Goal: Book appointment/travel/reservation

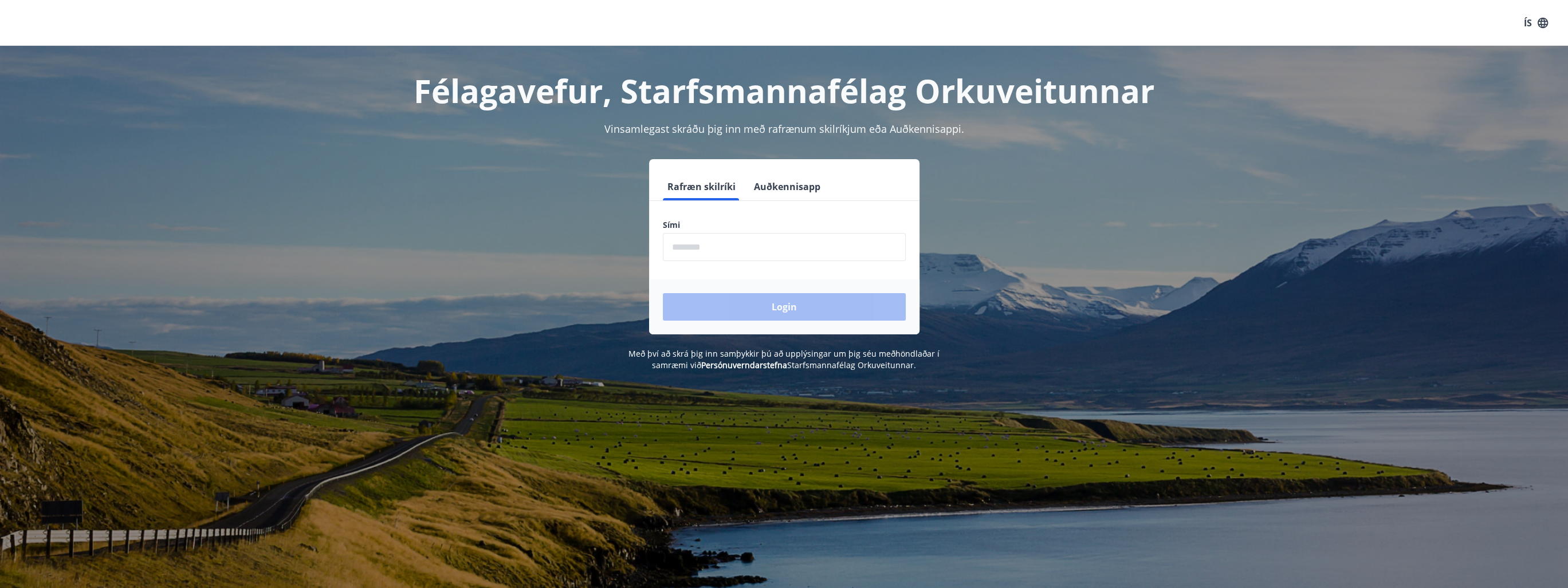
click at [751, 248] on input "phone" at bounding box center [784, 247] width 243 height 28
type input "********"
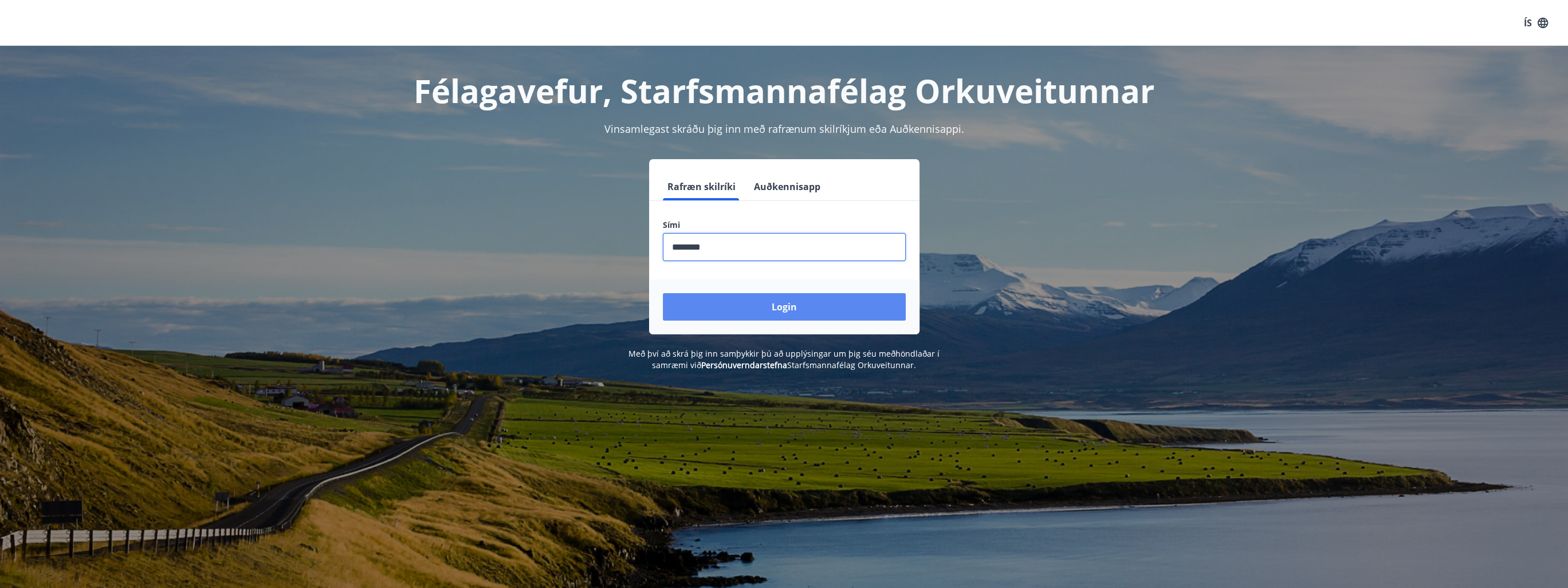
click at [757, 305] on button "Login" at bounding box center [784, 307] width 243 height 28
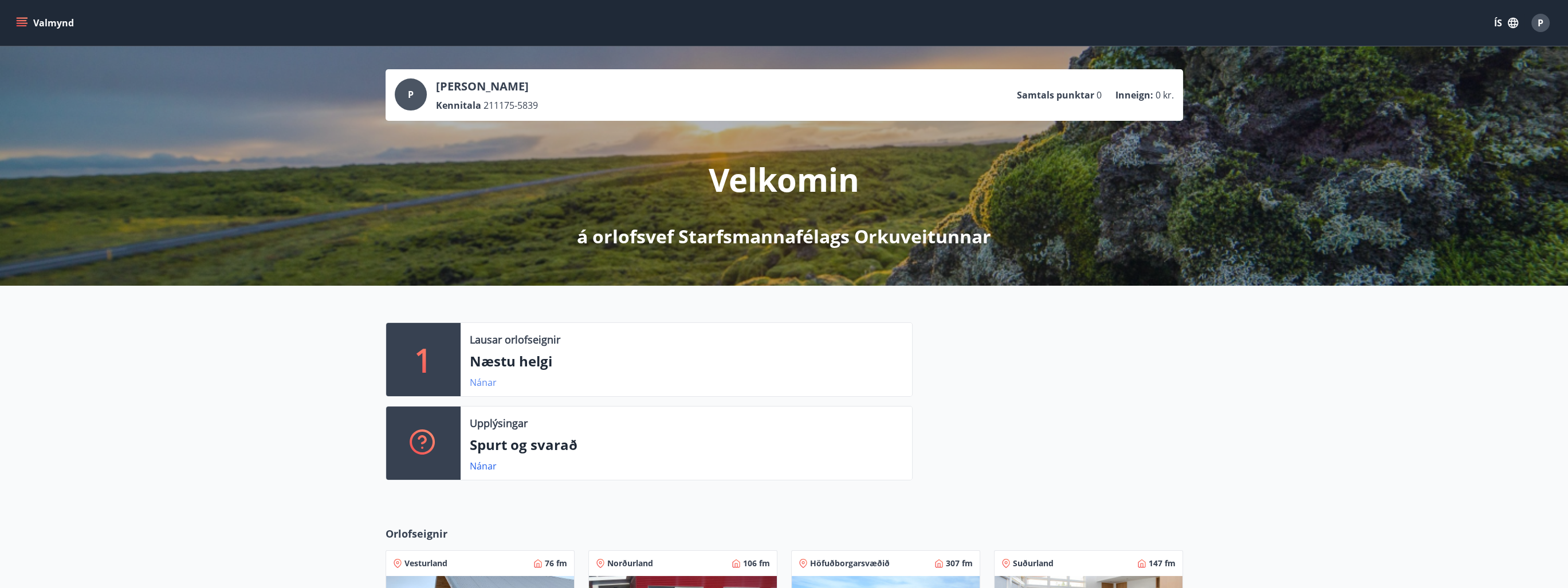
click at [482, 381] on link "Nánar" at bounding box center [483, 382] width 27 height 12
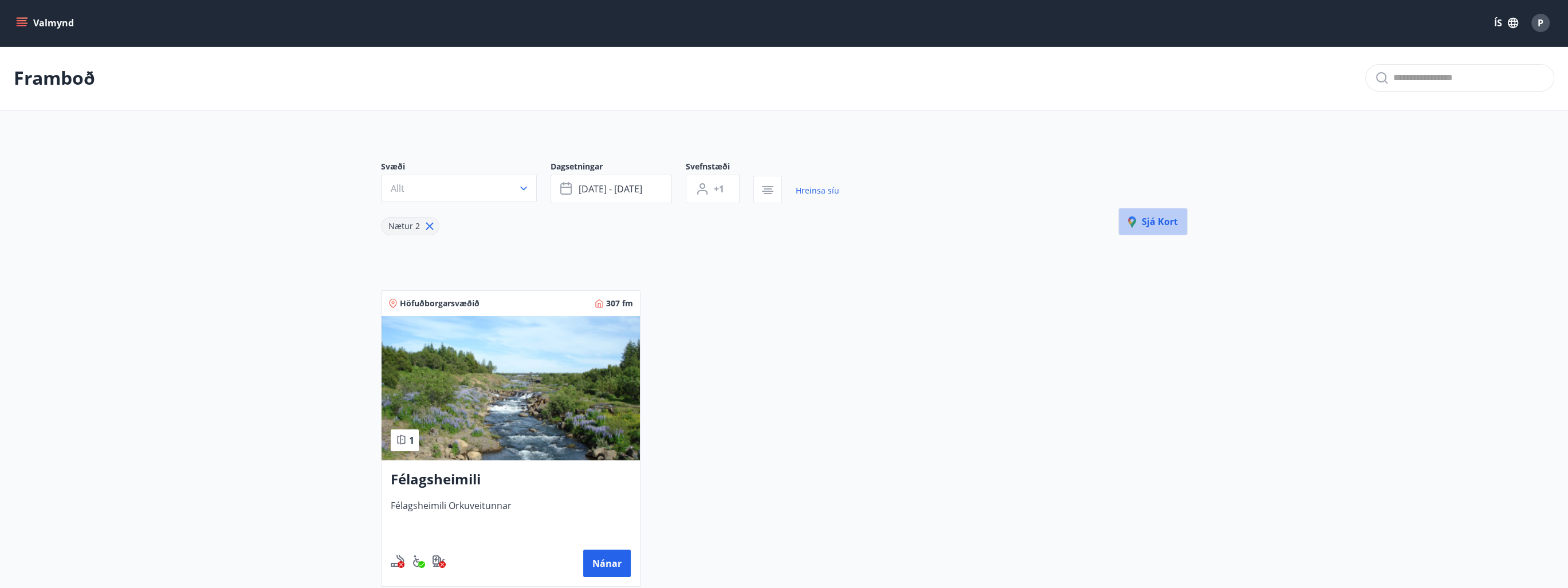
click at [1148, 224] on span "Sjá kort" at bounding box center [1153, 222] width 50 height 12
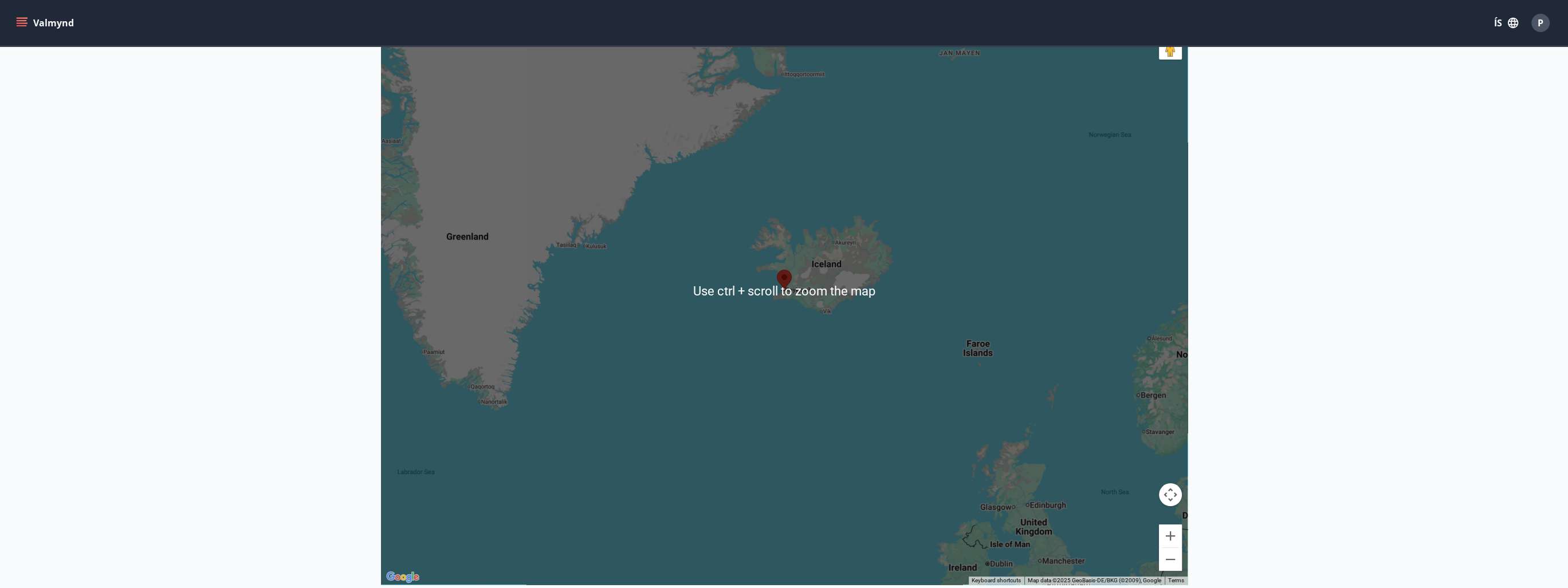
scroll to position [229, 0]
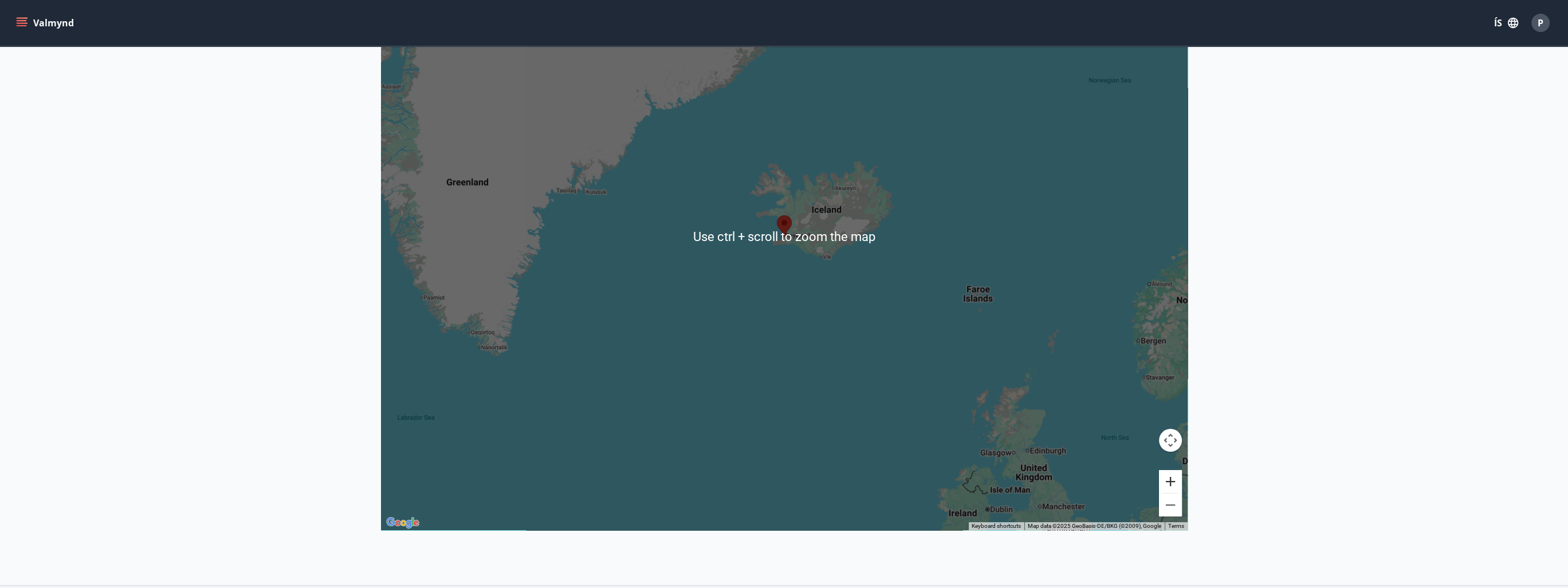
click at [1173, 485] on button "Zoom in" at bounding box center [1170, 481] width 23 height 23
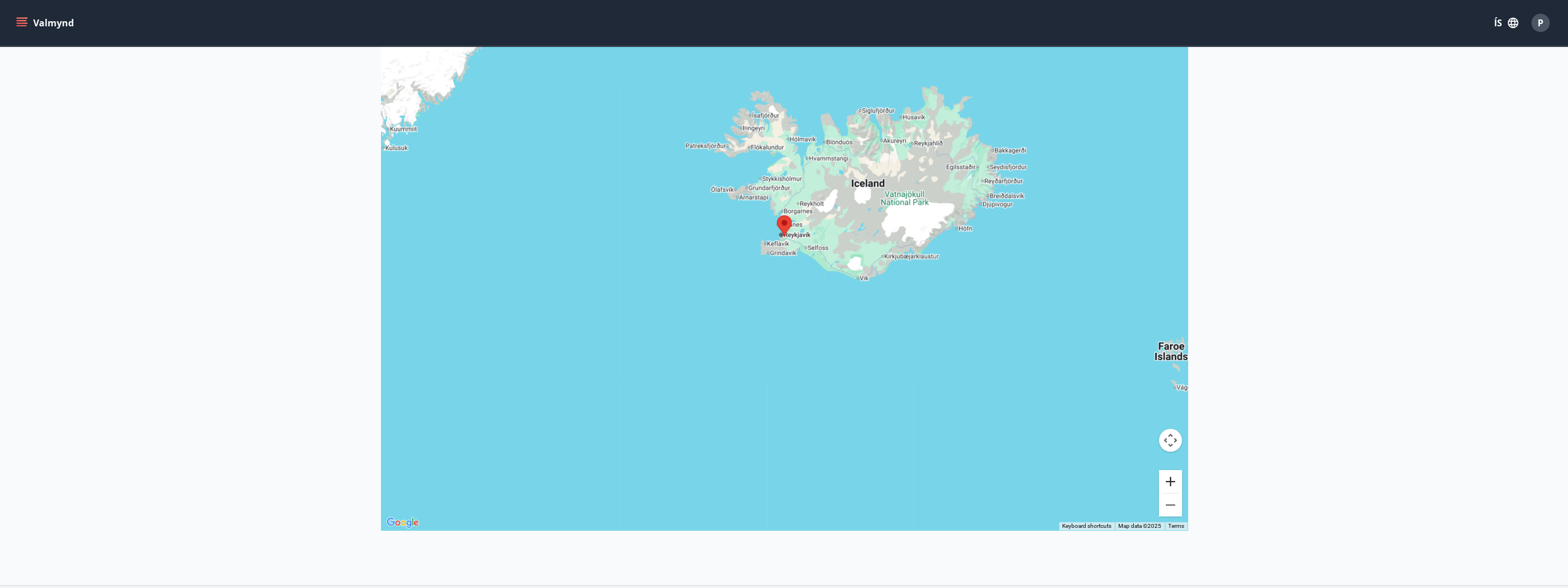
click at [1171, 481] on button "Zoom in" at bounding box center [1170, 481] width 23 height 23
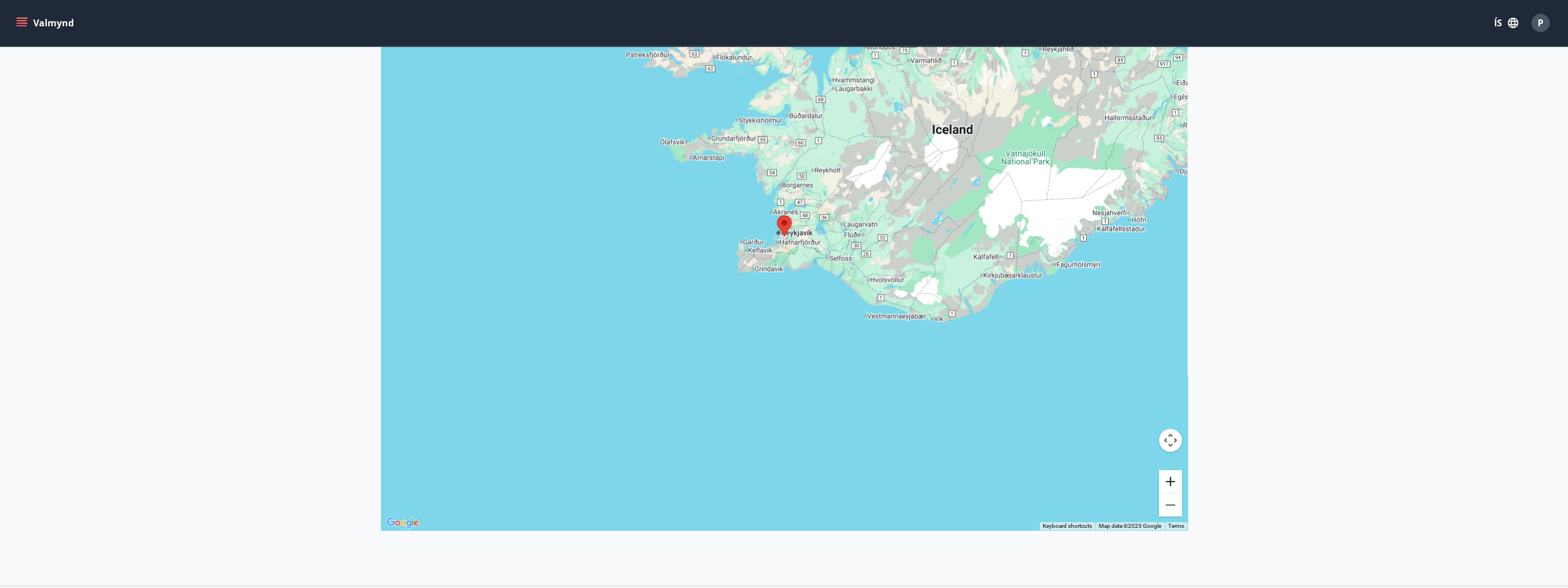
click at [1171, 481] on button "Zoom in" at bounding box center [1170, 481] width 23 height 23
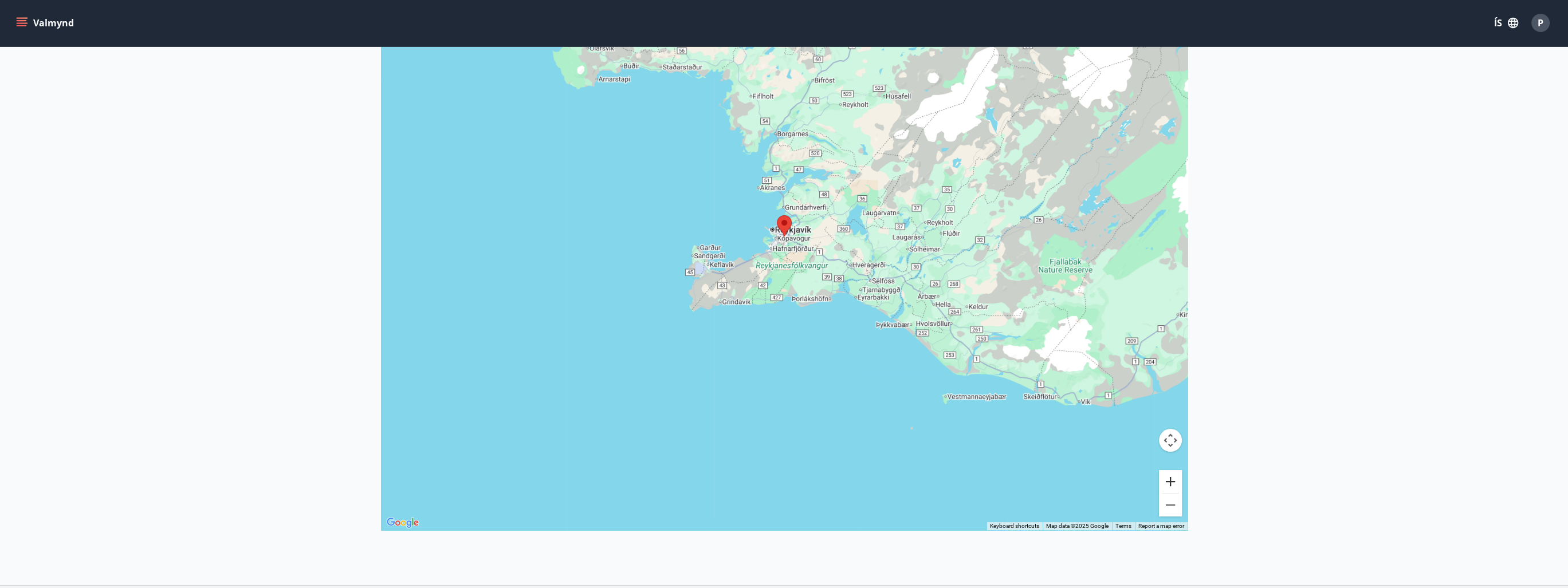
click at [1172, 479] on button "Zoom in" at bounding box center [1170, 481] width 23 height 23
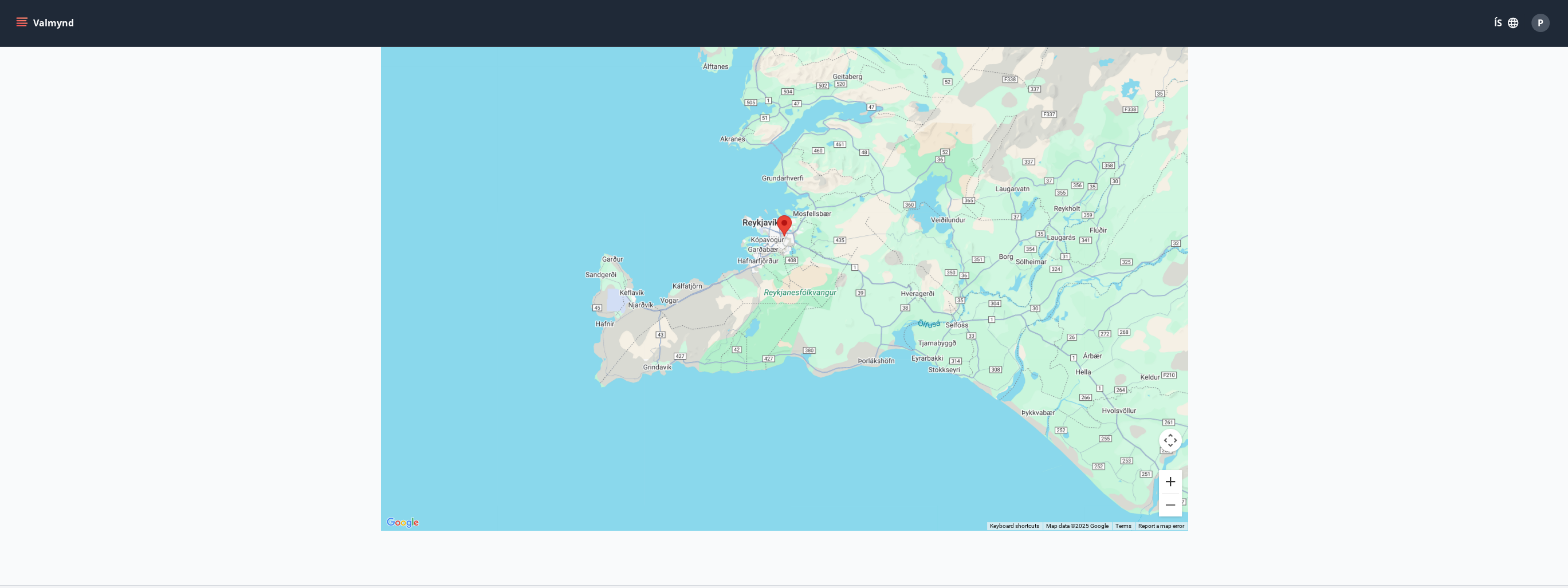
click at [1172, 479] on button "Zoom in" at bounding box center [1170, 481] width 23 height 23
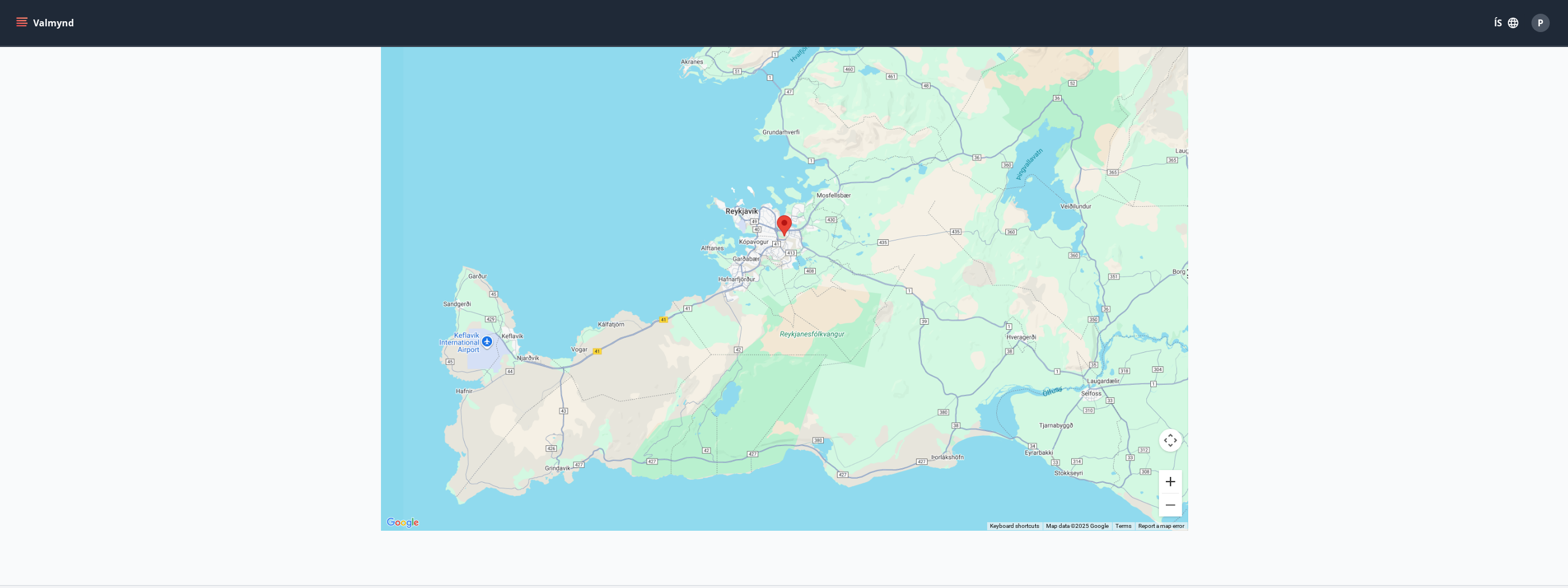
click at [1172, 479] on button "Zoom in" at bounding box center [1170, 481] width 23 height 23
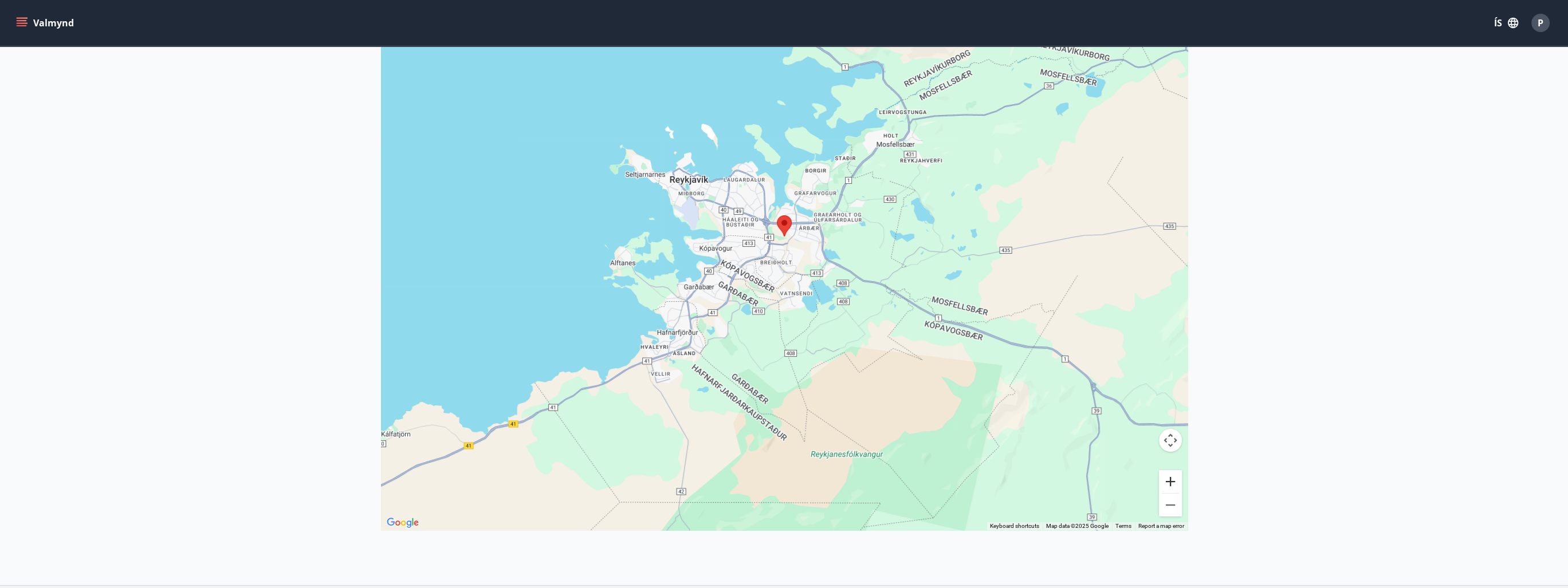
click at [1171, 480] on button "Zoom in" at bounding box center [1170, 481] width 23 height 23
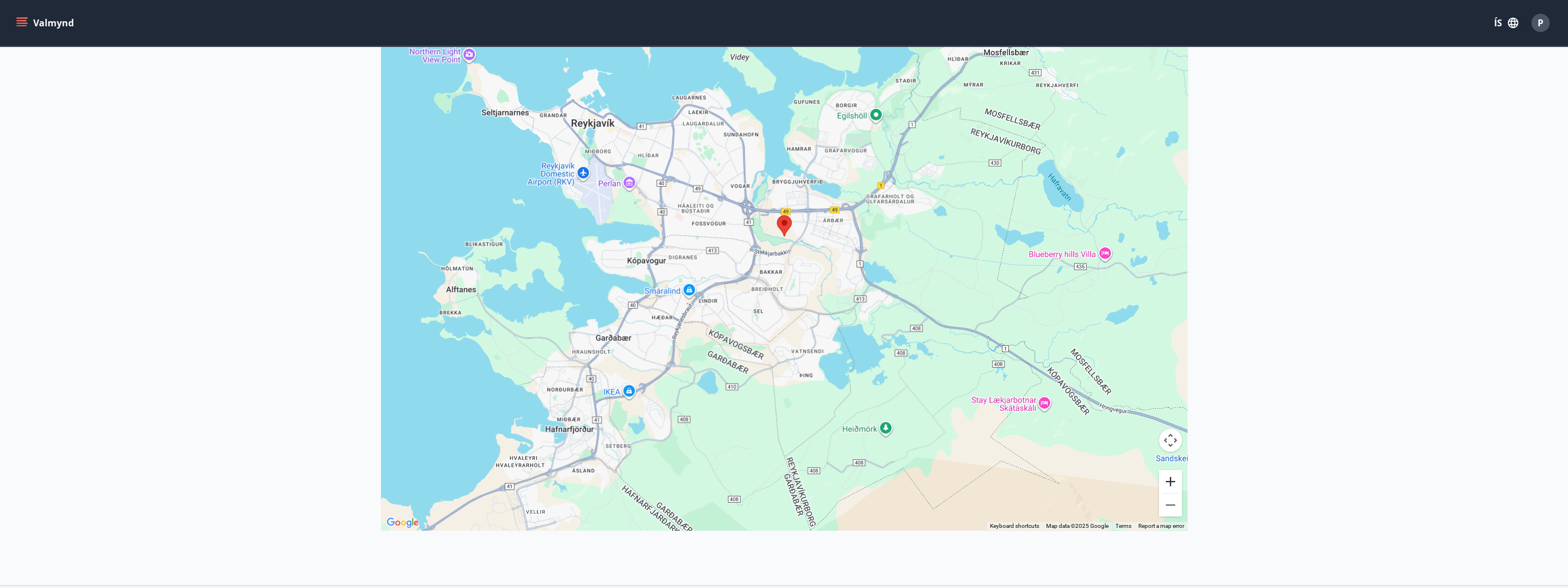
click at [1171, 480] on button "Zoom in" at bounding box center [1170, 481] width 23 height 23
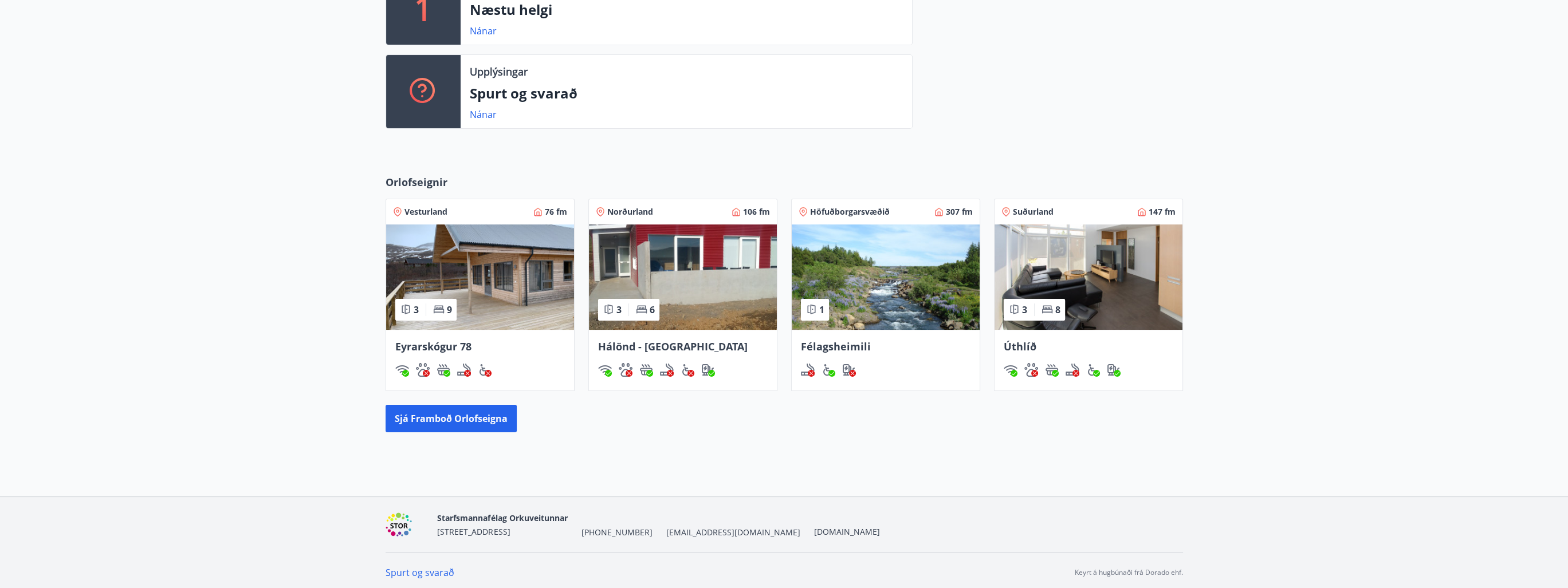
scroll to position [355, 0]
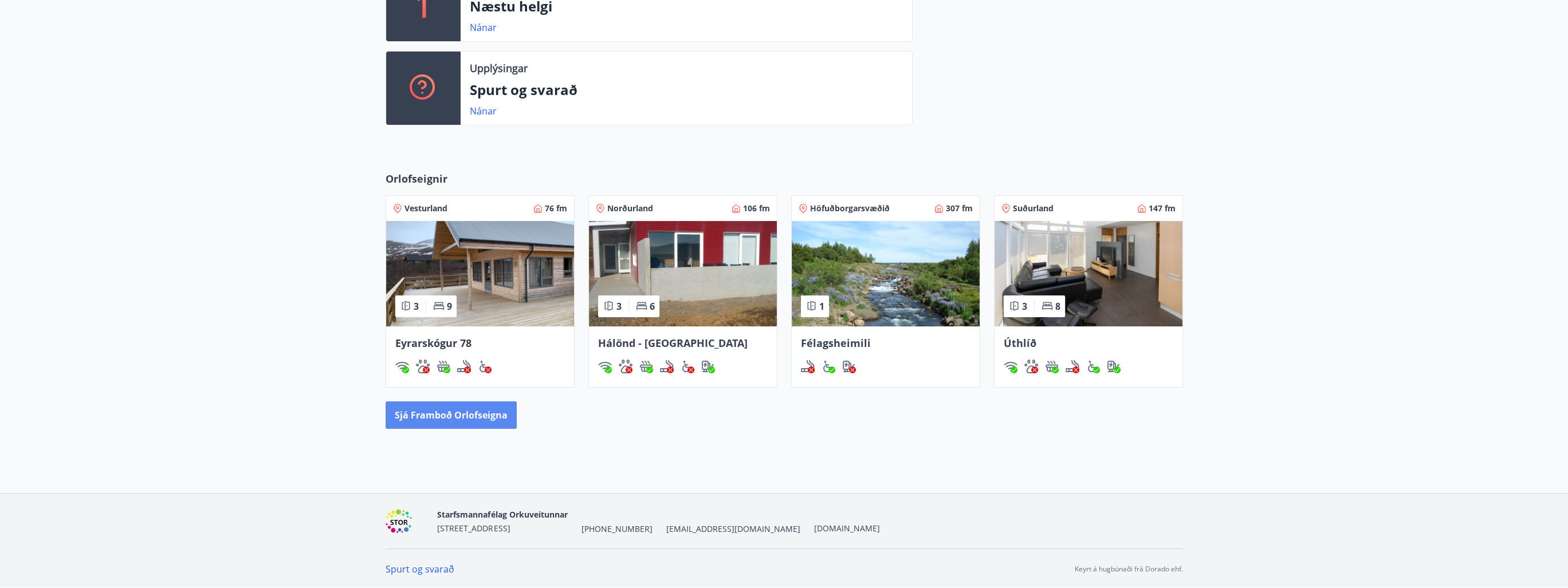
click at [481, 419] on button "Sjá framboð orlofseigna" at bounding box center [451, 415] width 131 height 28
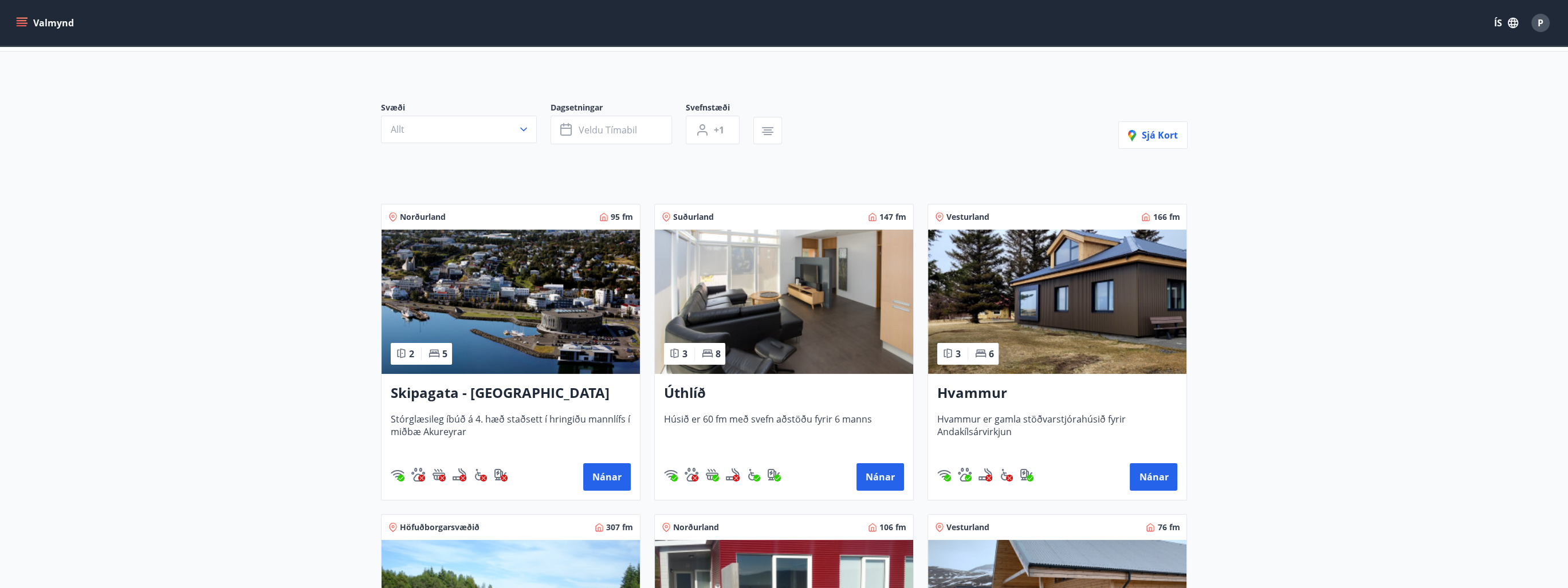
scroll to position [57, 0]
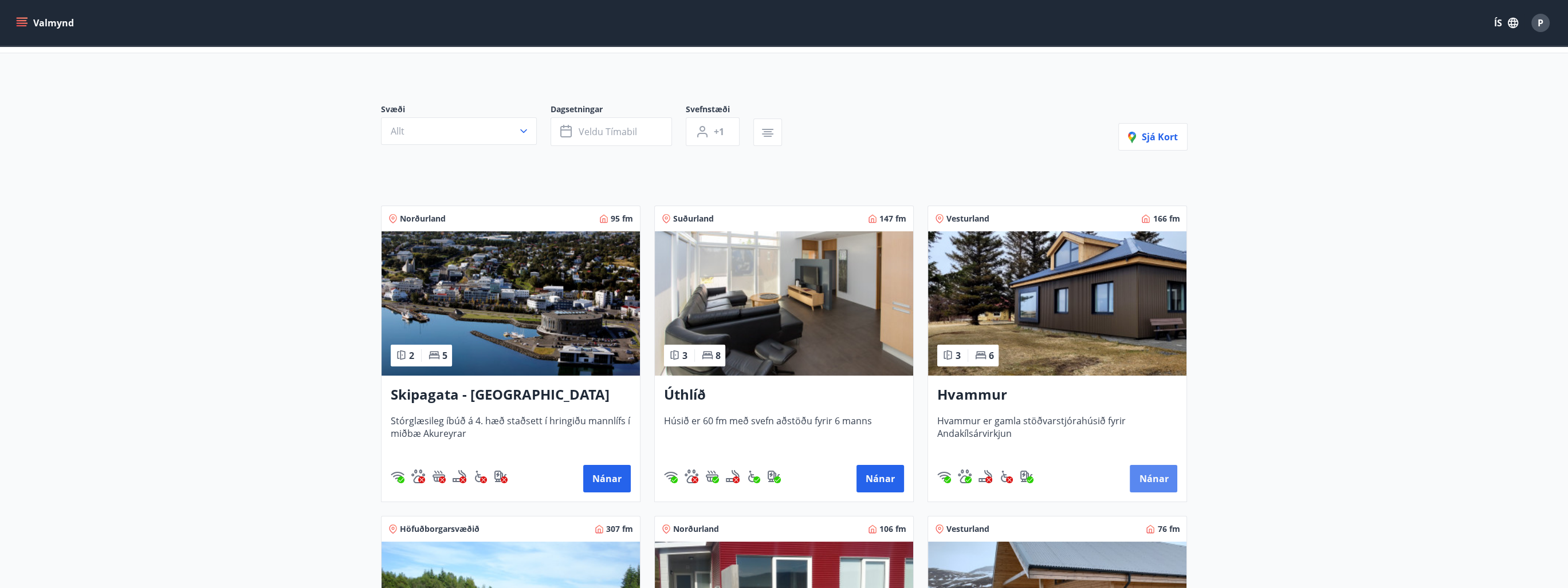
click at [1151, 475] on button "Nánar" at bounding box center [1153, 478] width 47 height 28
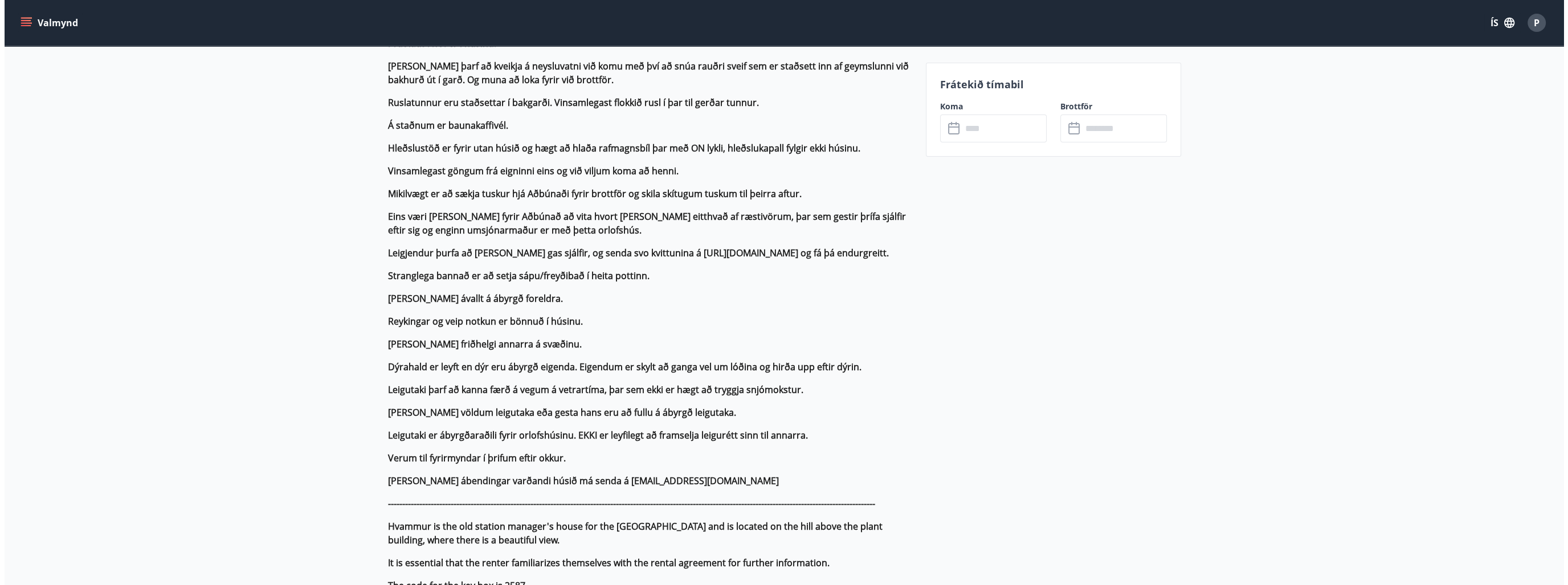
scroll to position [7, 0]
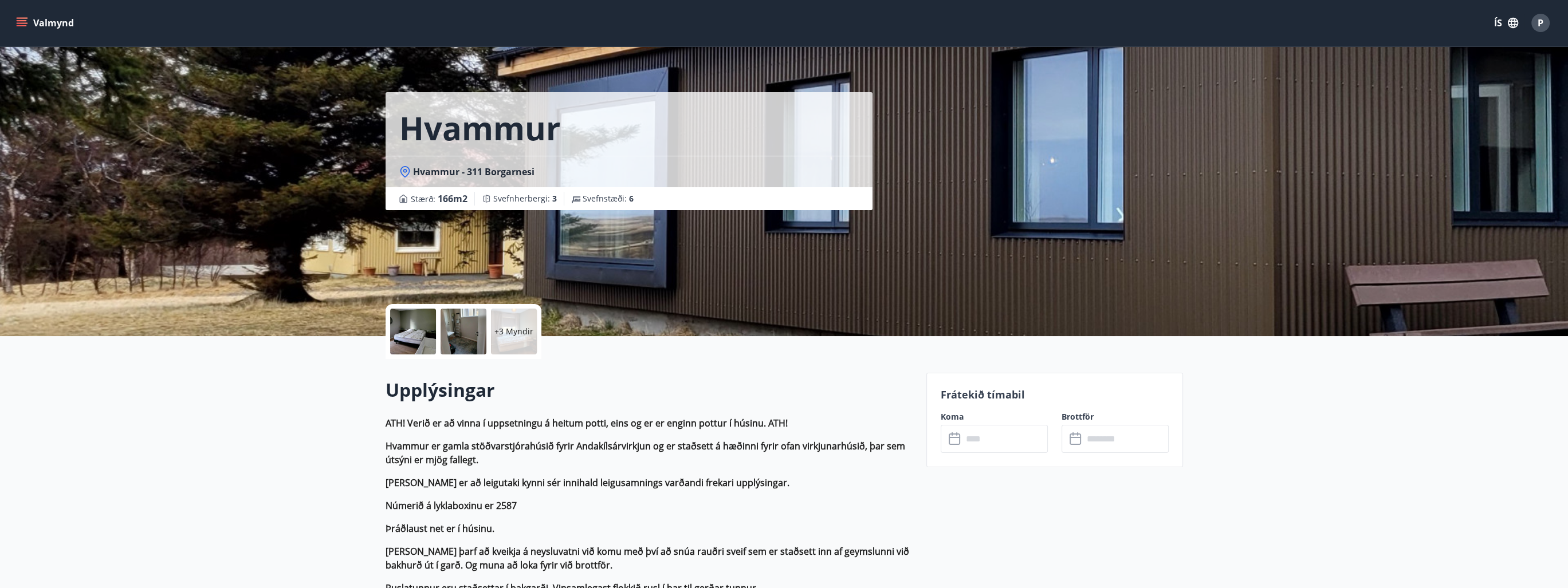
click at [513, 326] on p "+3 Myndir" at bounding box center [513, 331] width 39 height 12
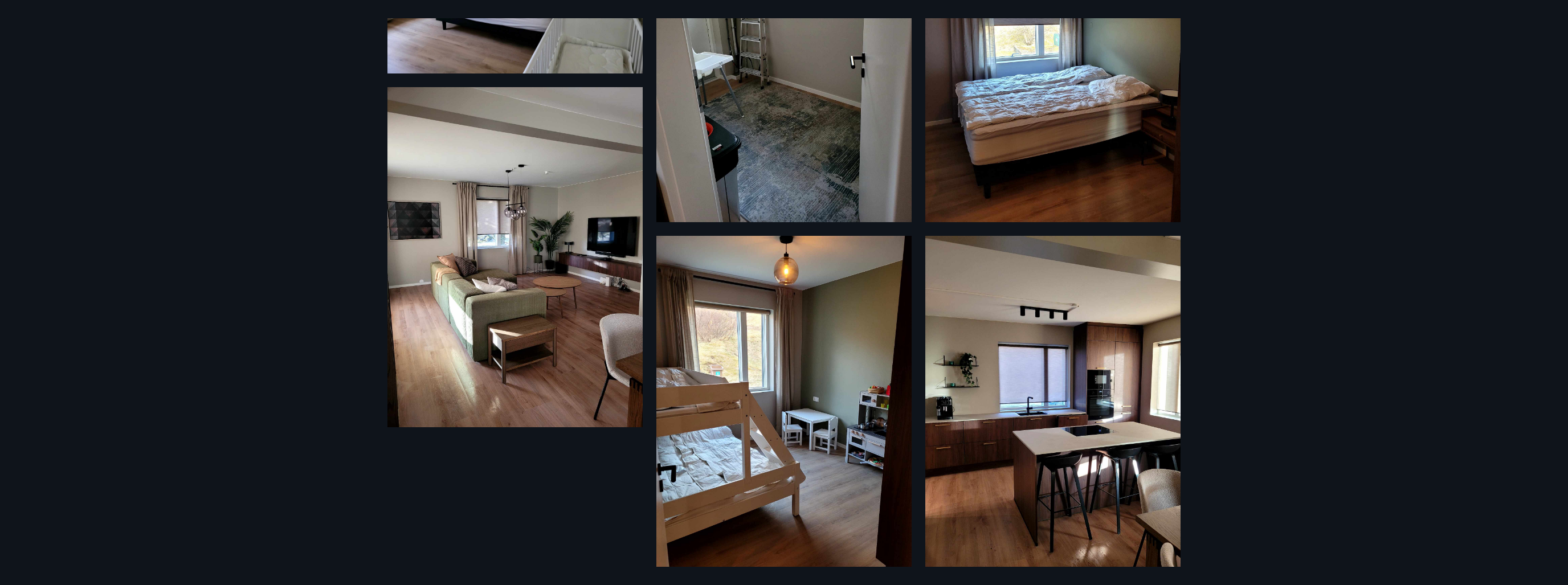
scroll to position [548, 0]
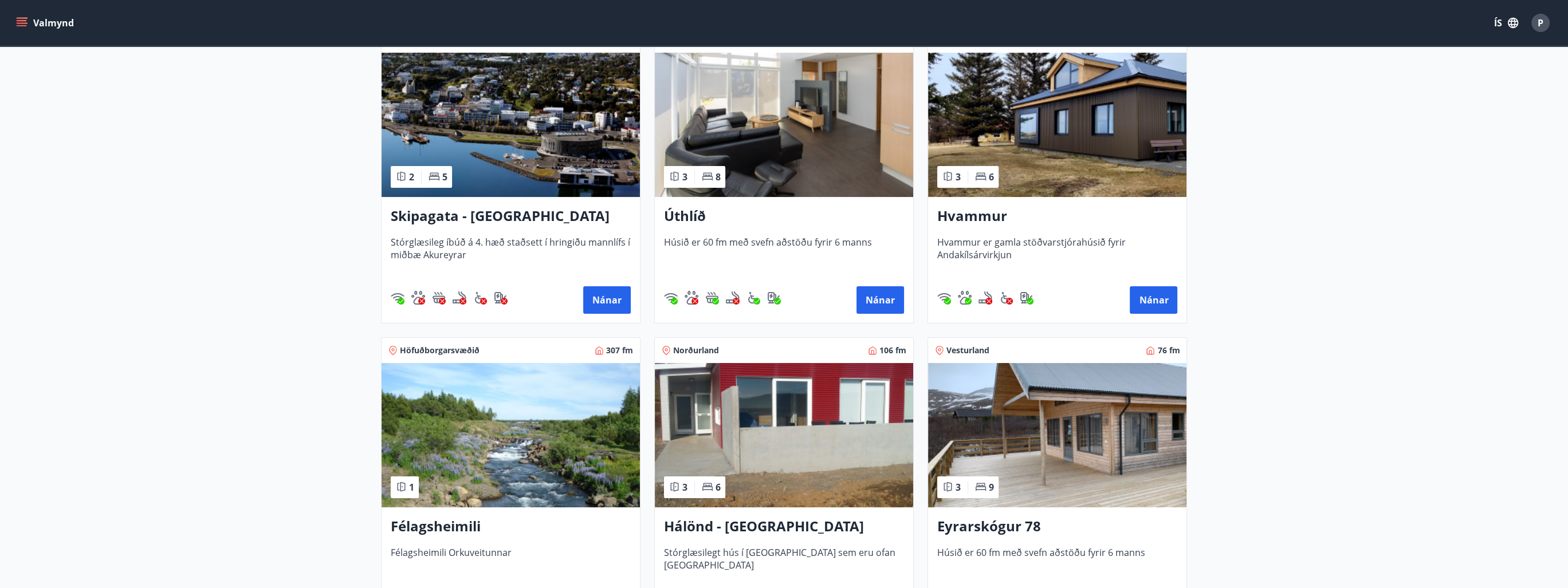
scroll to position [229, 0]
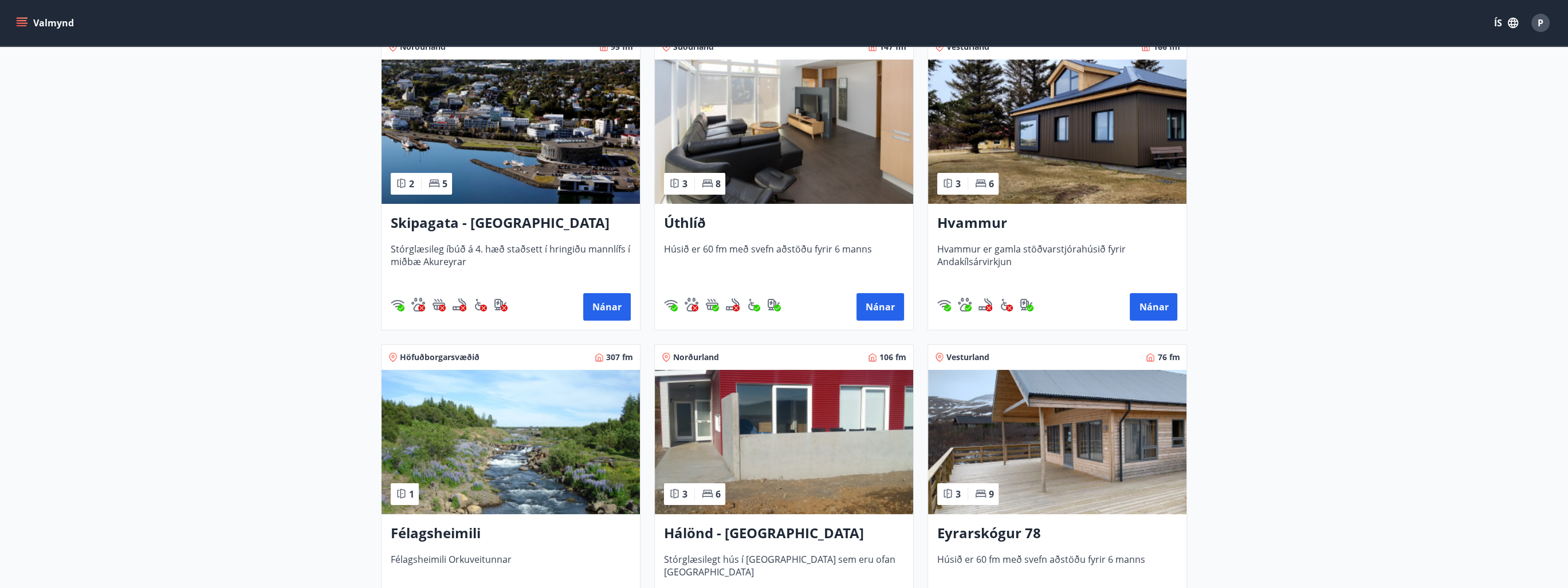
click at [696, 222] on h3 "Úthlíð" at bounding box center [784, 223] width 240 height 20
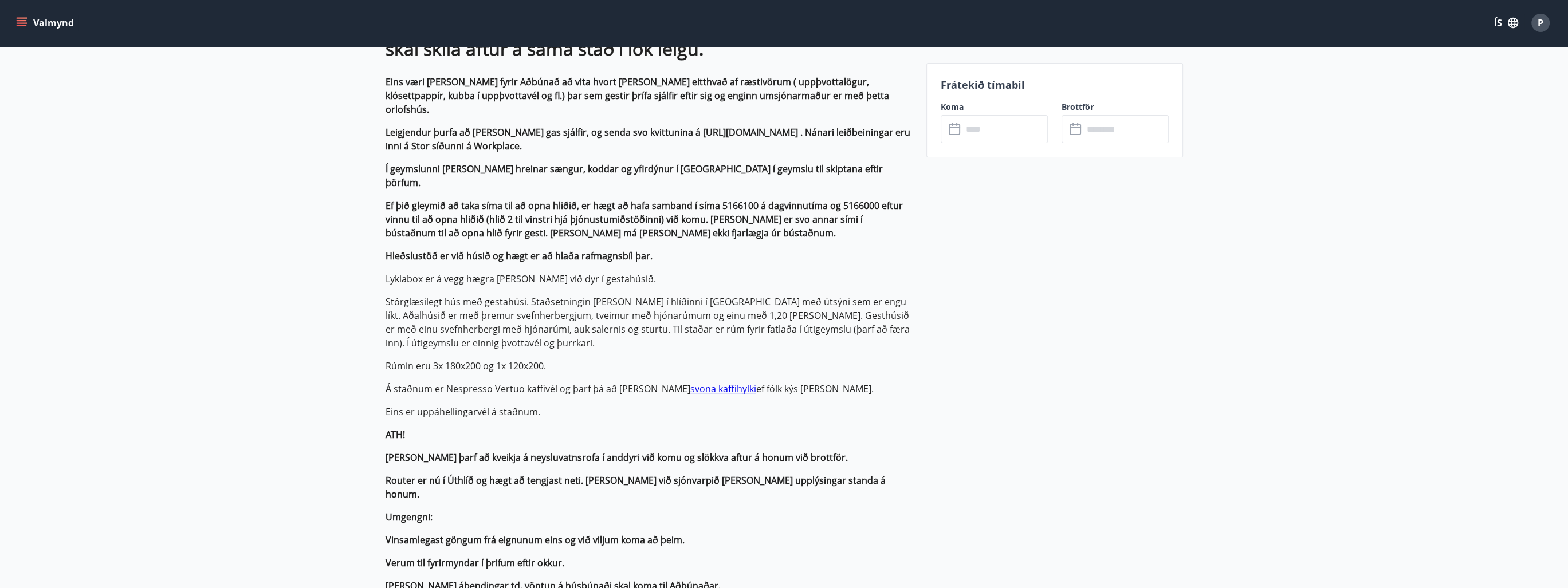
scroll to position [164, 0]
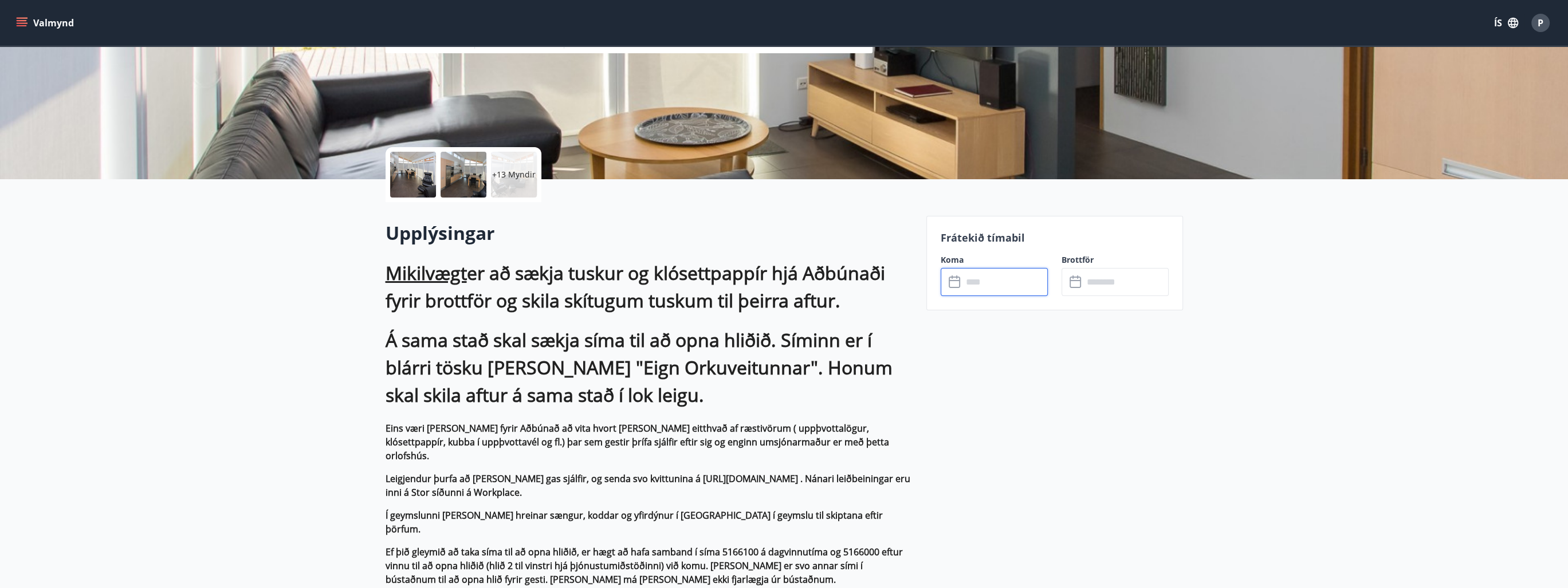
click at [997, 289] on input "text" at bounding box center [1005, 282] width 86 height 28
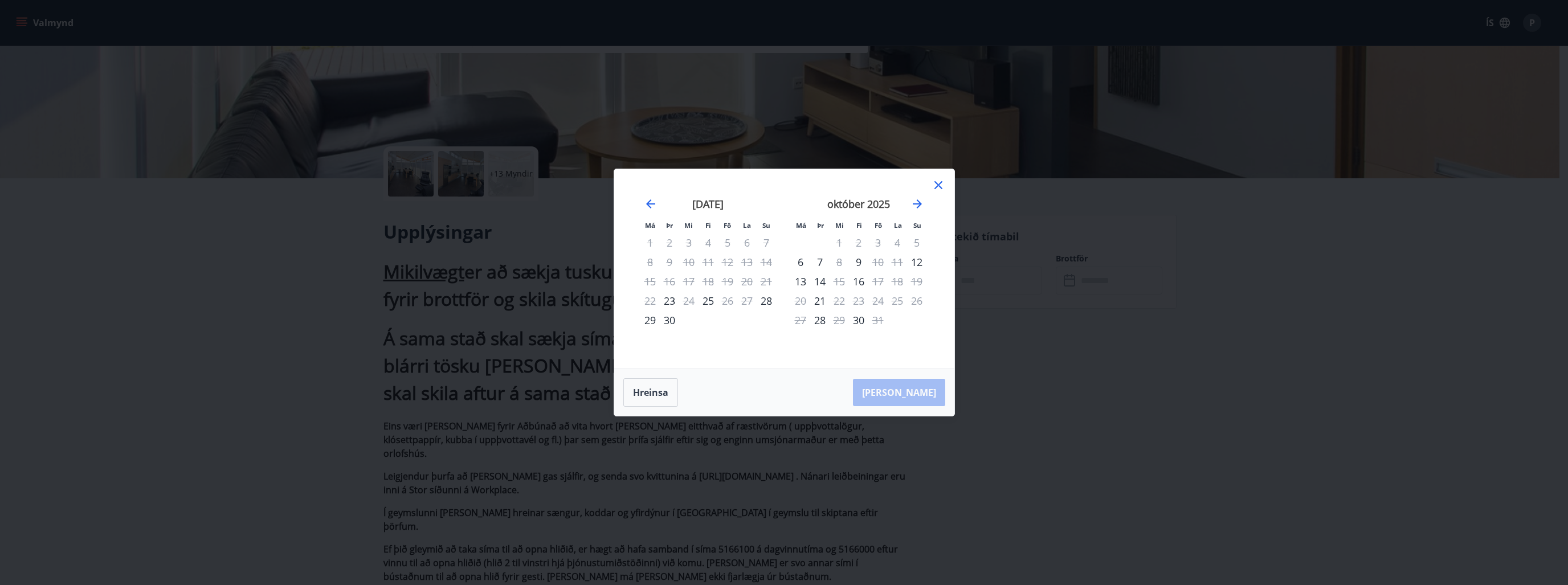
click at [939, 187] on icon at bounding box center [938, 185] width 13 height 13
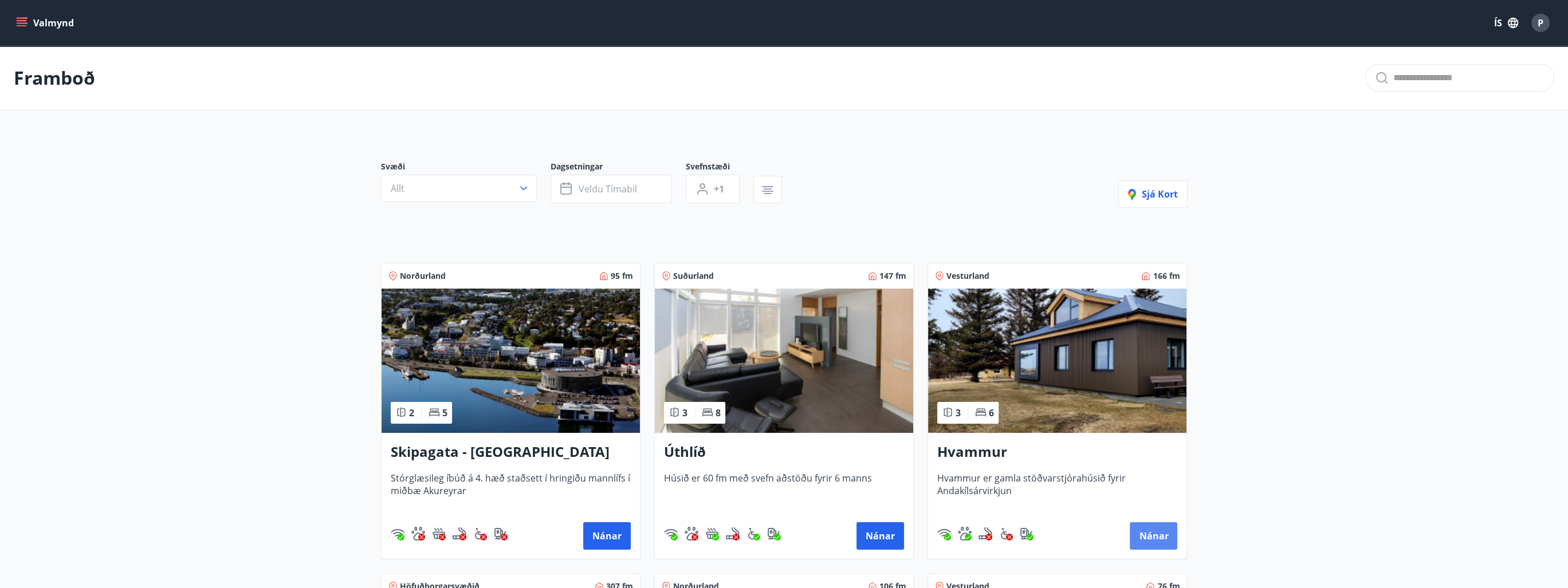
click at [1139, 540] on button "Nánar" at bounding box center [1153, 536] width 47 height 28
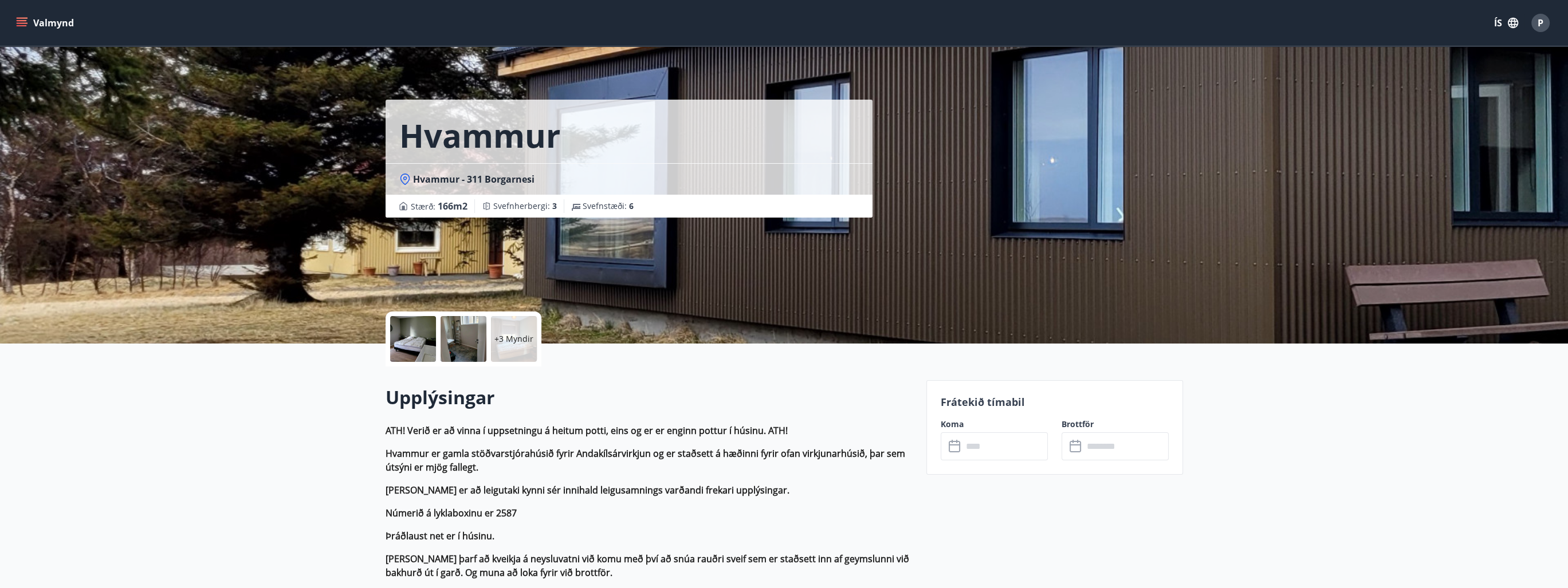
click at [960, 447] on icon at bounding box center [956, 446] width 14 height 14
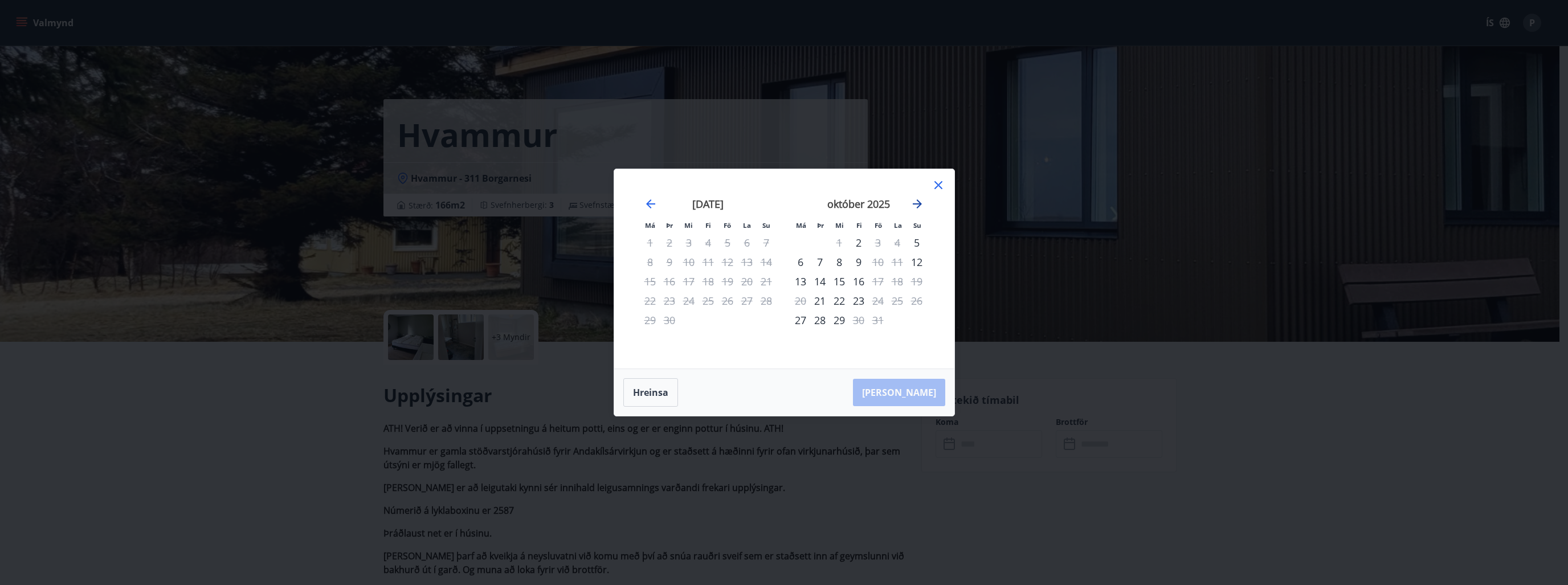
click at [918, 205] on icon "Move forward to switch to the next month." at bounding box center [917, 203] width 9 height 9
click at [937, 191] on icon at bounding box center [938, 185] width 13 height 13
